Goal: Information Seeking & Learning: Learn about a topic

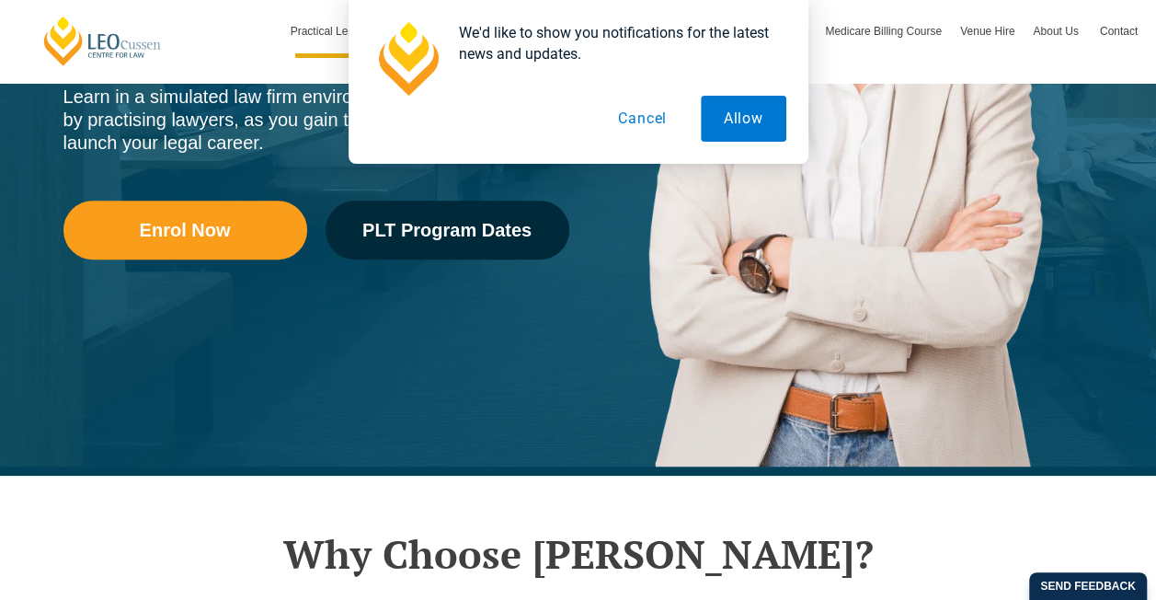
click at [637, 114] on button "Cancel" at bounding box center [642, 119] width 95 height 46
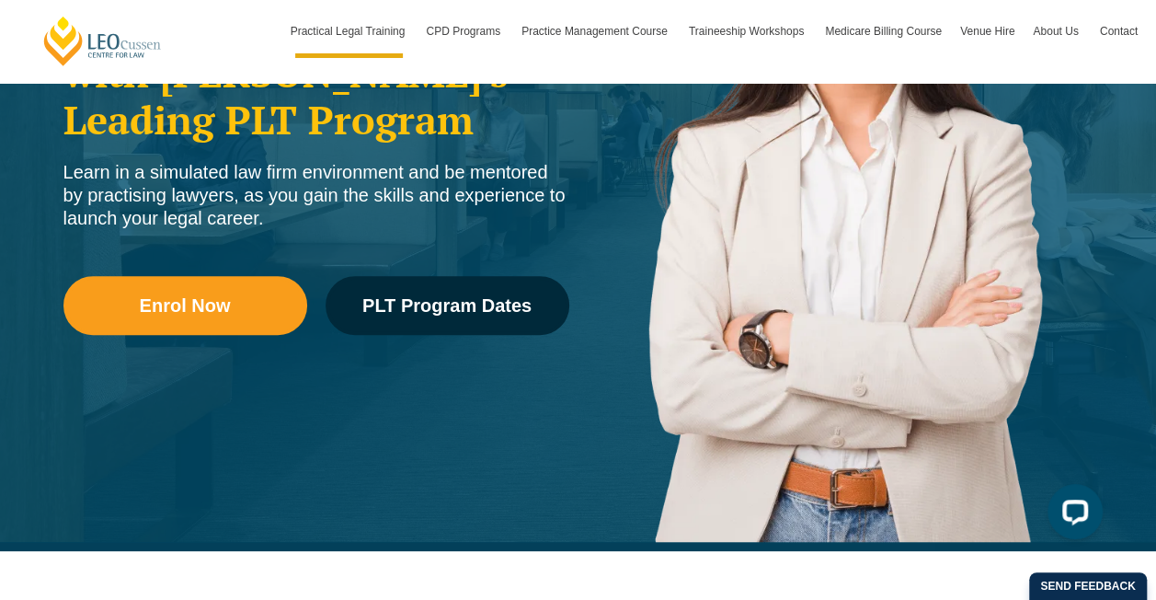
scroll to position [368, 0]
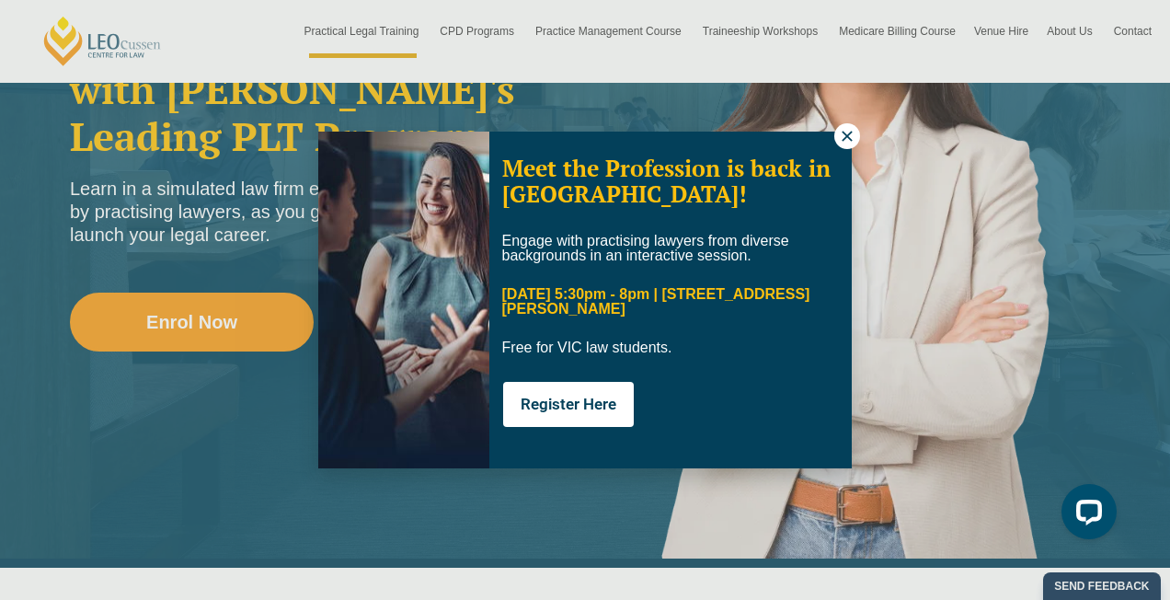
click at [847, 138] on icon at bounding box center [847, 136] width 17 height 17
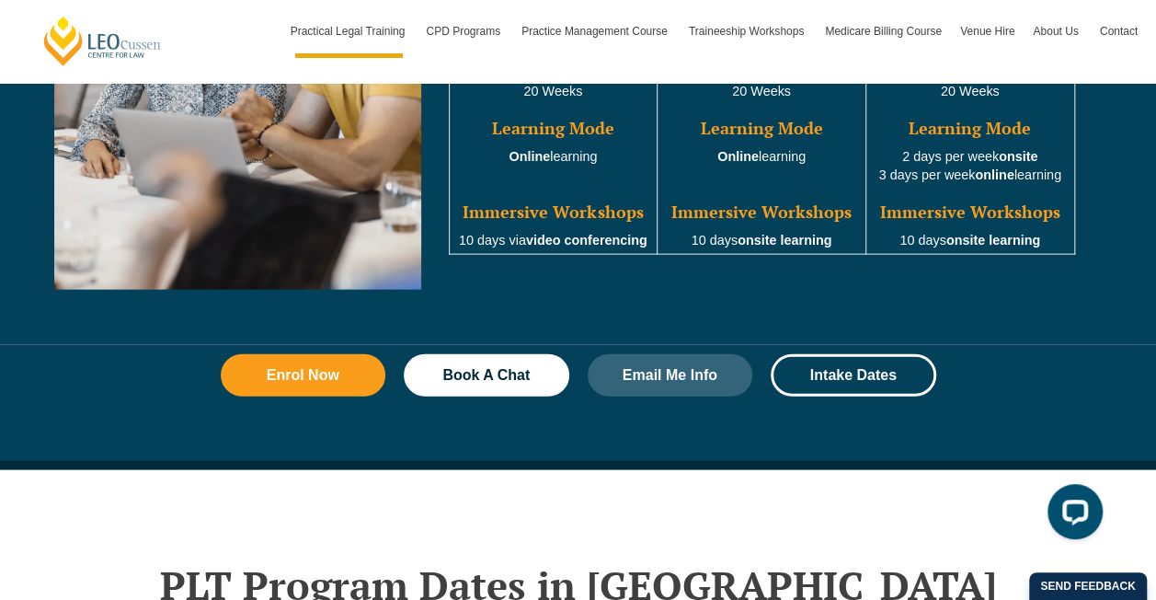
scroll to position [1932, 0]
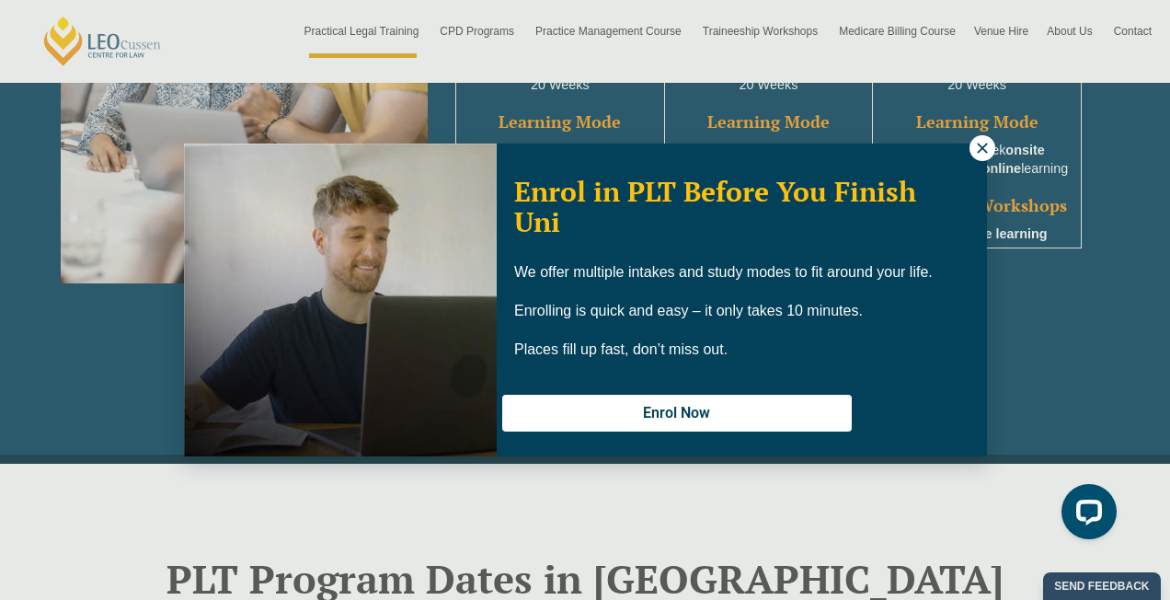
click at [989, 142] on icon at bounding box center [982, 148] width 17 height 17
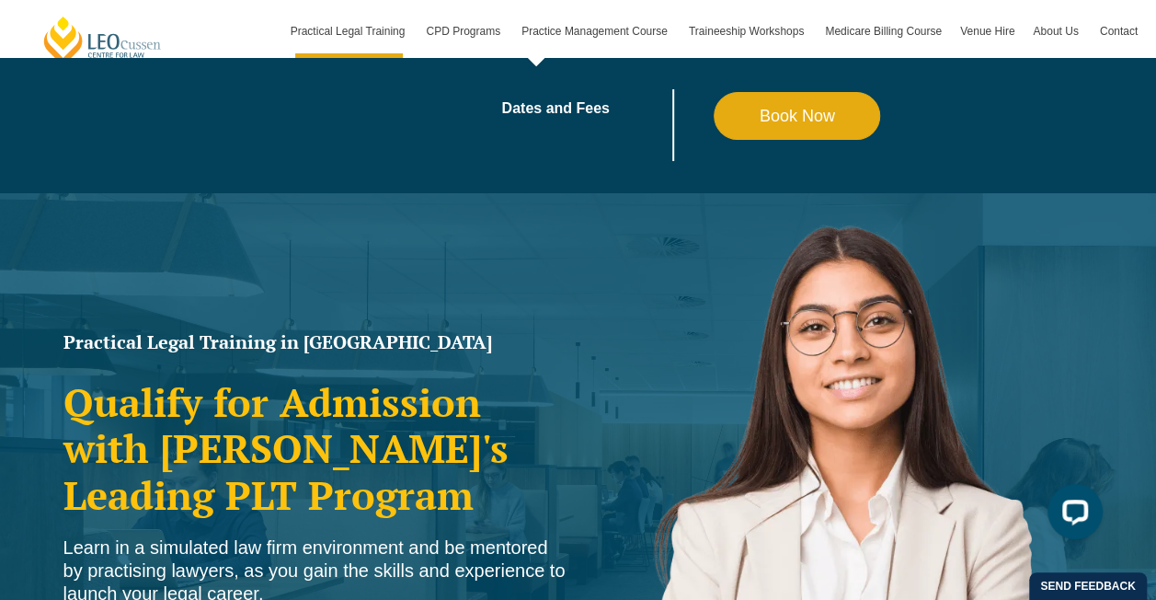
scroll to position [0, 0]
